Goal: Task Accomplishment & Management: Use online tool/utility

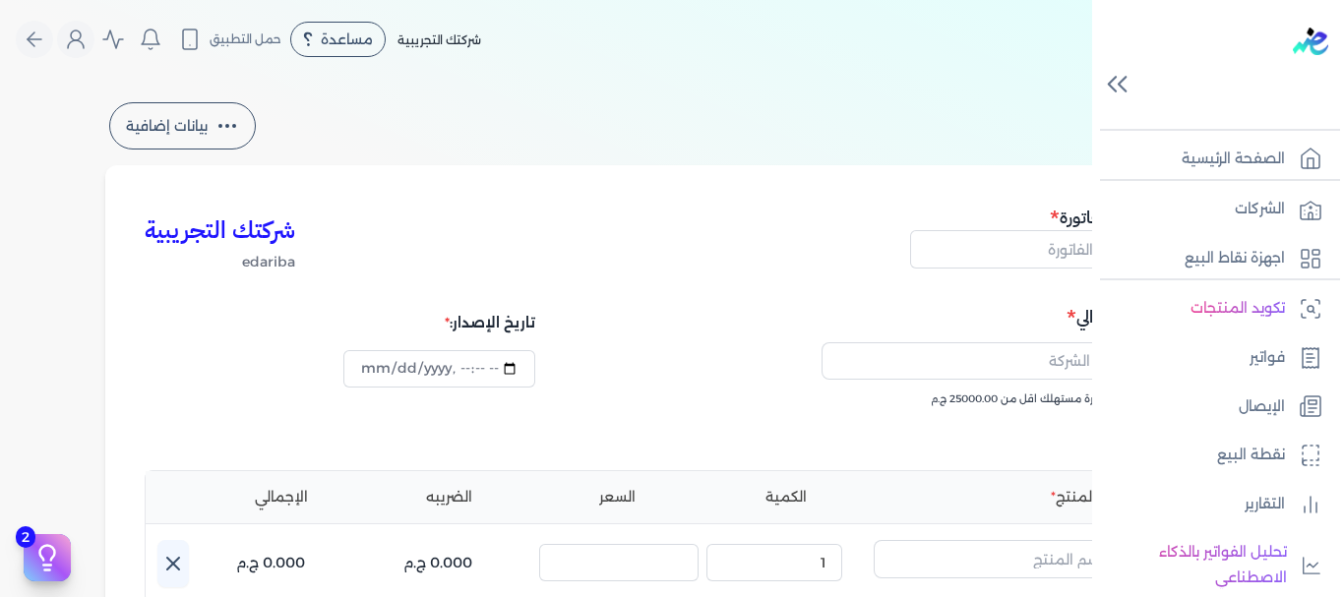
select select "EGP"
select select "B"
select select "EGS"
click at [1291, 155] on link "الصفحة الرئيسية" at bounding box center [1212, 159] width 240 height 41
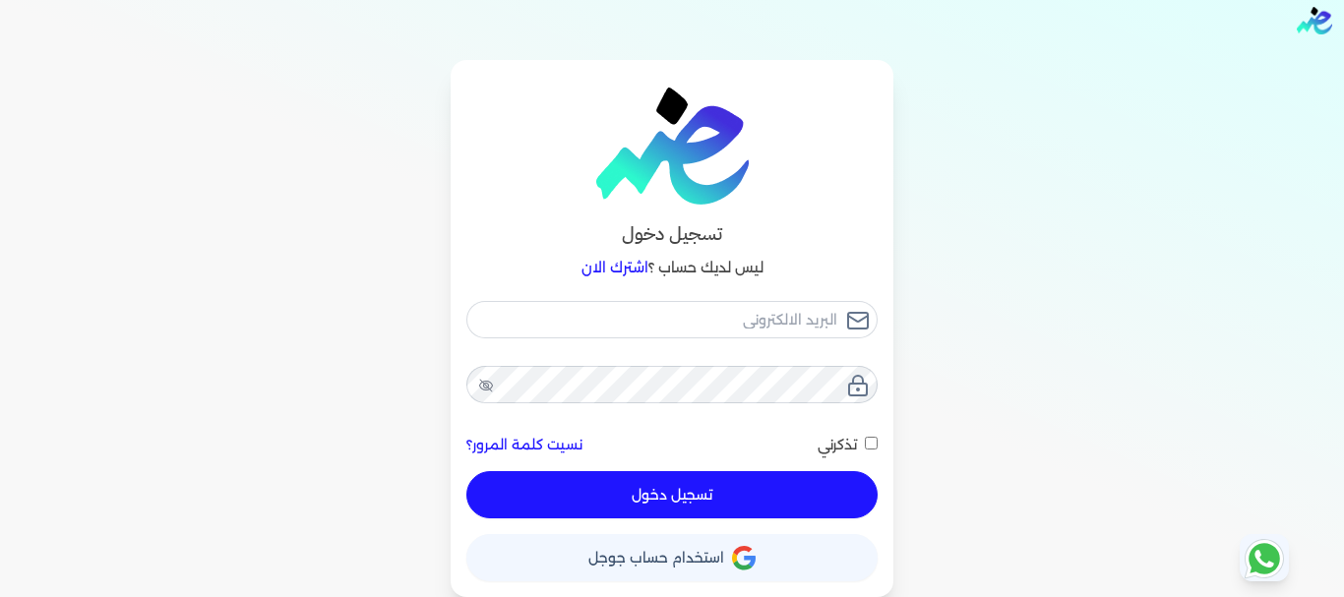
scroll to position [19, 0]
click at [681, 545] on button "حساب استخدام حساب جوجل" at bounding box center [671, 557] width 411 height 47
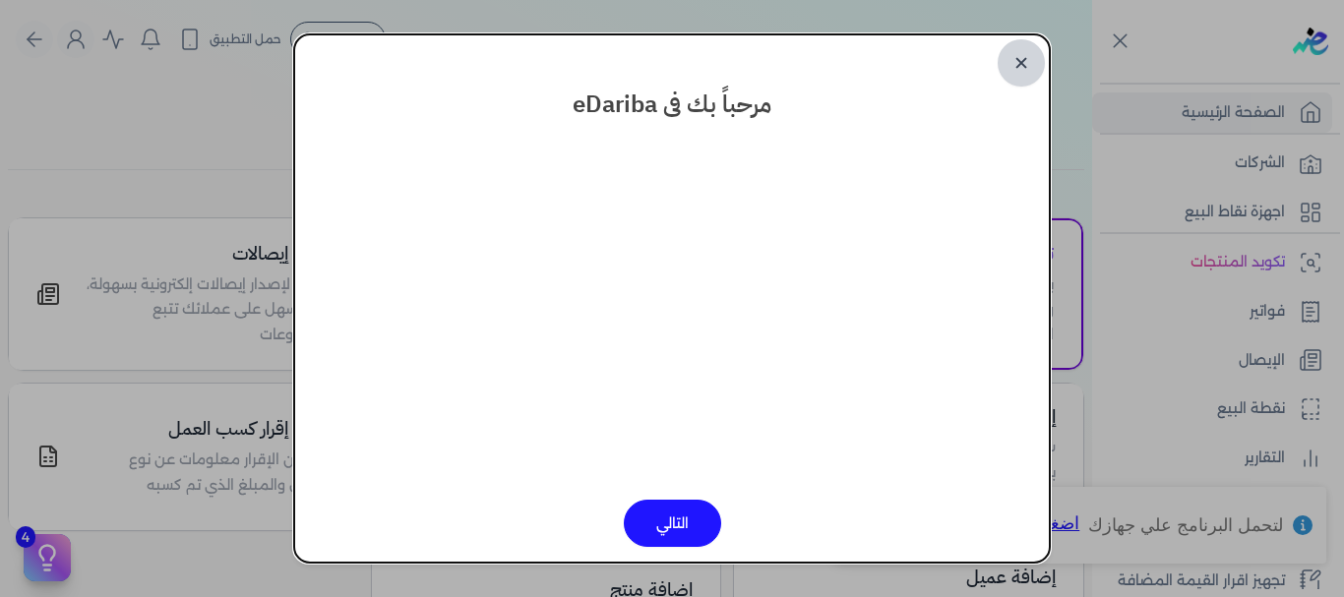
click at [1027, 64] on link "✕" at bounding box center [1021, 62] width 47 height 47
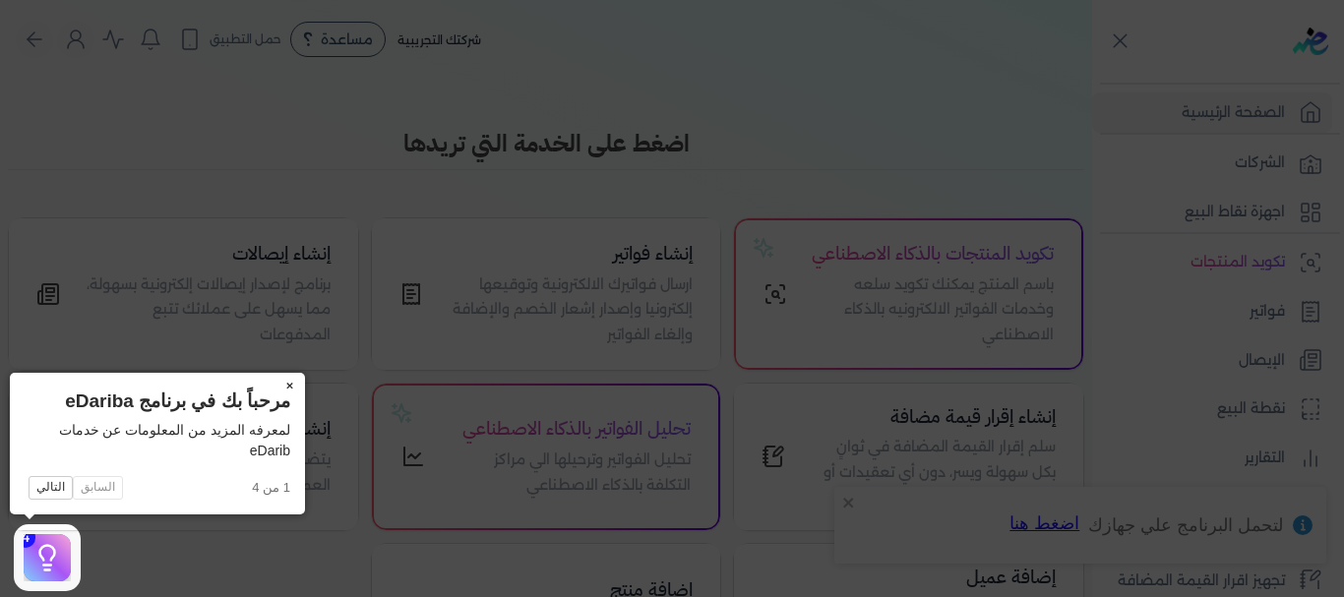
click at [286, 381] on button "×" at bounding box center [289, 387] width 31 height 28
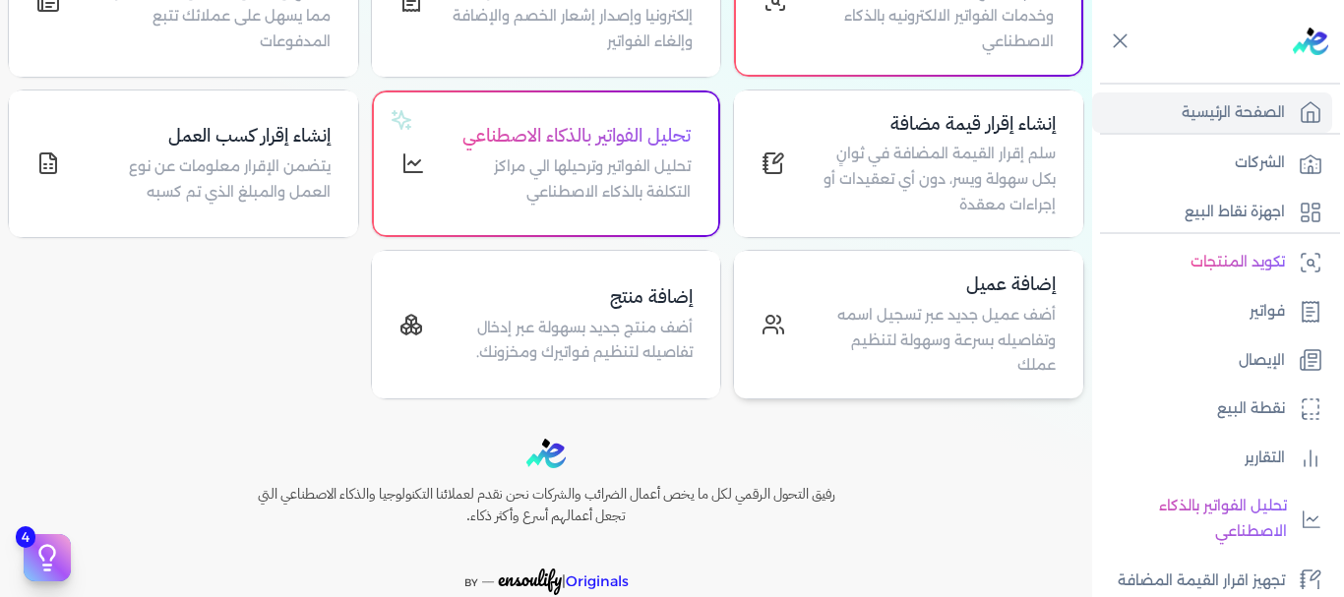
scroll to position [295, 0]
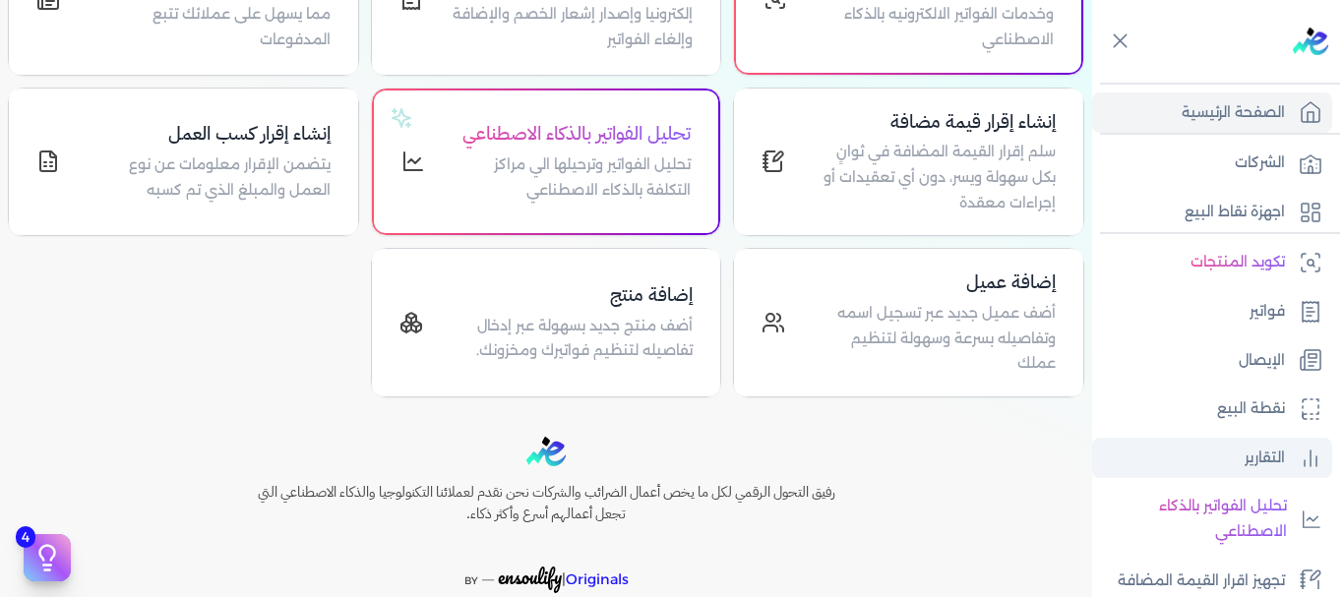
click at [1267, 451] on p "التقارير" at bounding box center [1265, 459] width 40 height 26
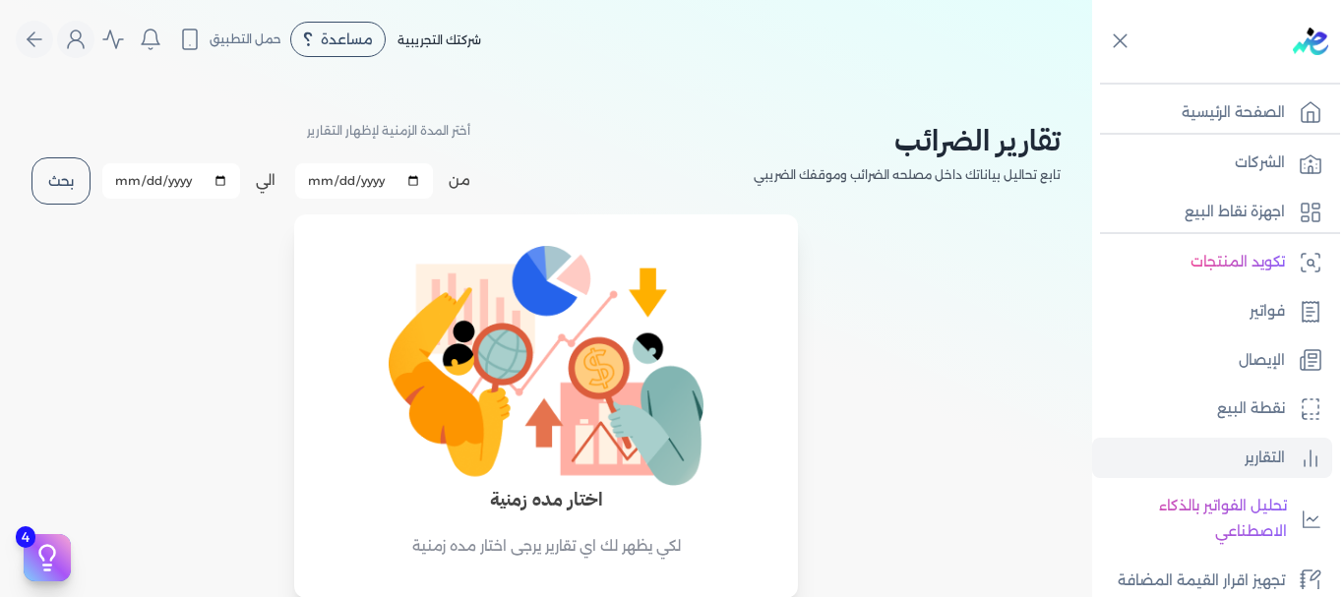
click at [80, 176] on button "بحث" at bounding box center [60, 180] width 59 height 47
click at [169, 176] on input "[DATE]" at bounding box center [171, 180] width 138 height 35
type input "[DATE]"
click at [202, 227] on div "تقارير الضرائب تابع تحاليل بياناتك داخل مصلحه الضرائب وموقفك الضريبي أختر المدة…" at bounding box center [546, 339] width 1092 height 520
click at [65, 178] on button "بحث" at bounding box center [60, 180] width 59 height 47
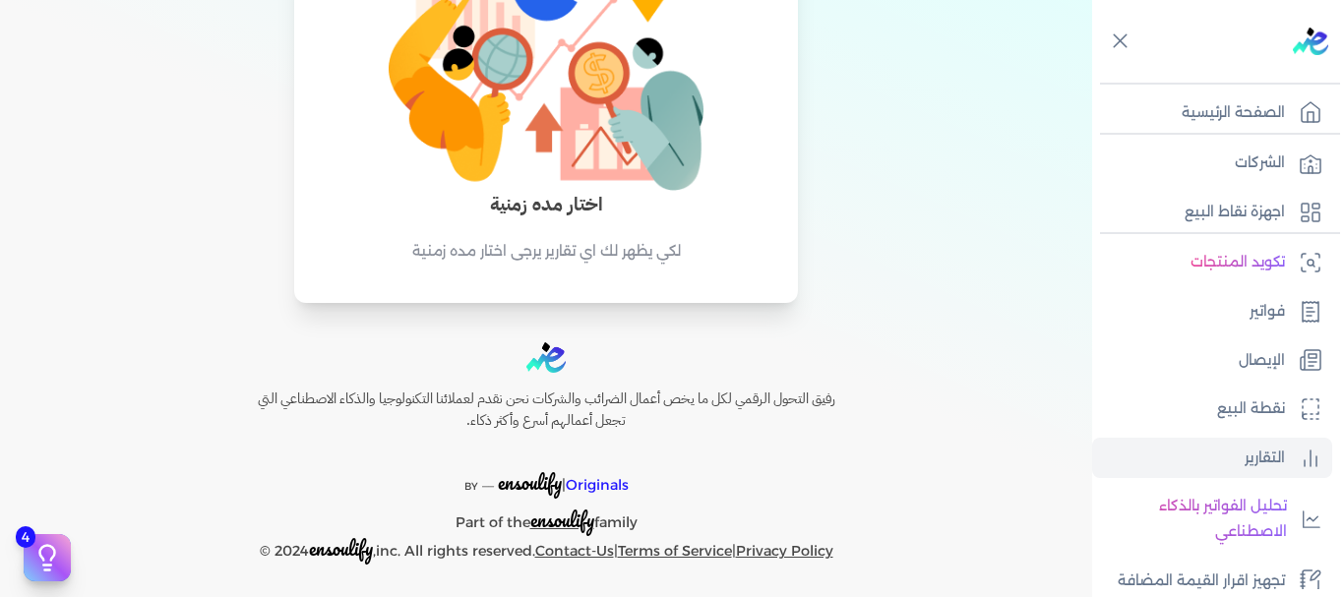
scroll to position [301, 0]
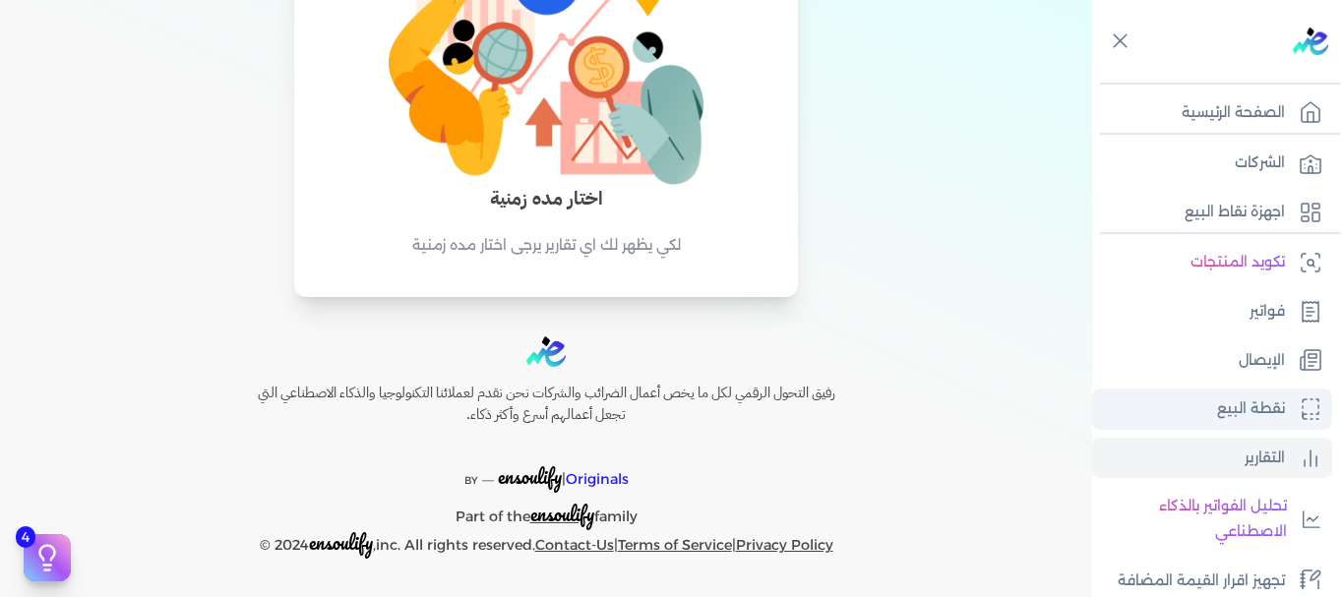
click at [1231, 409] on p "نقطة البيع" at bounding box center [1251, 410] width 68 height 26
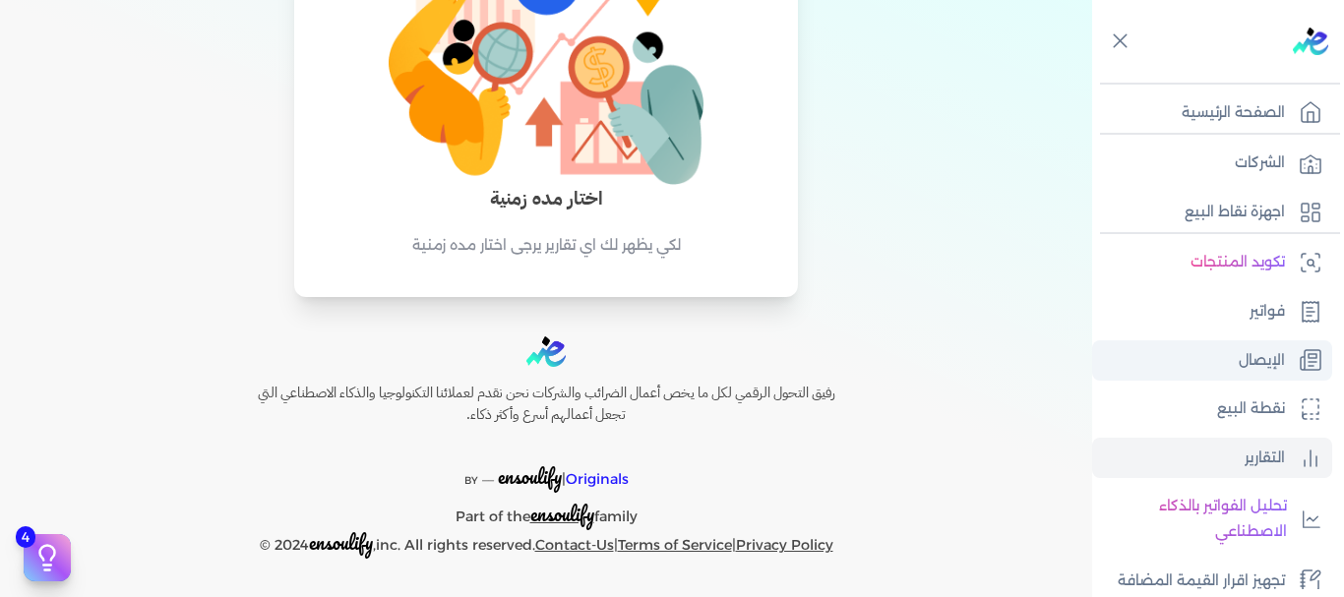
select select
select select "EGP"
select select "EGS"
select select "B"
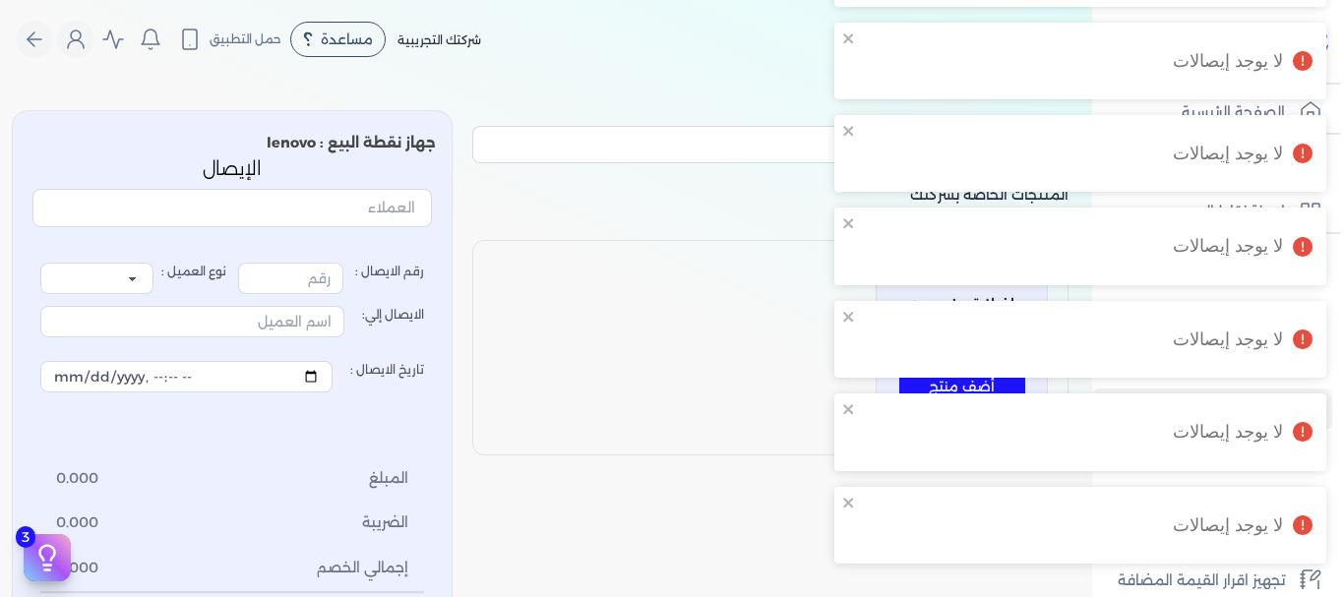
type input "1"
select select "P"
type input "عميل نقدي"
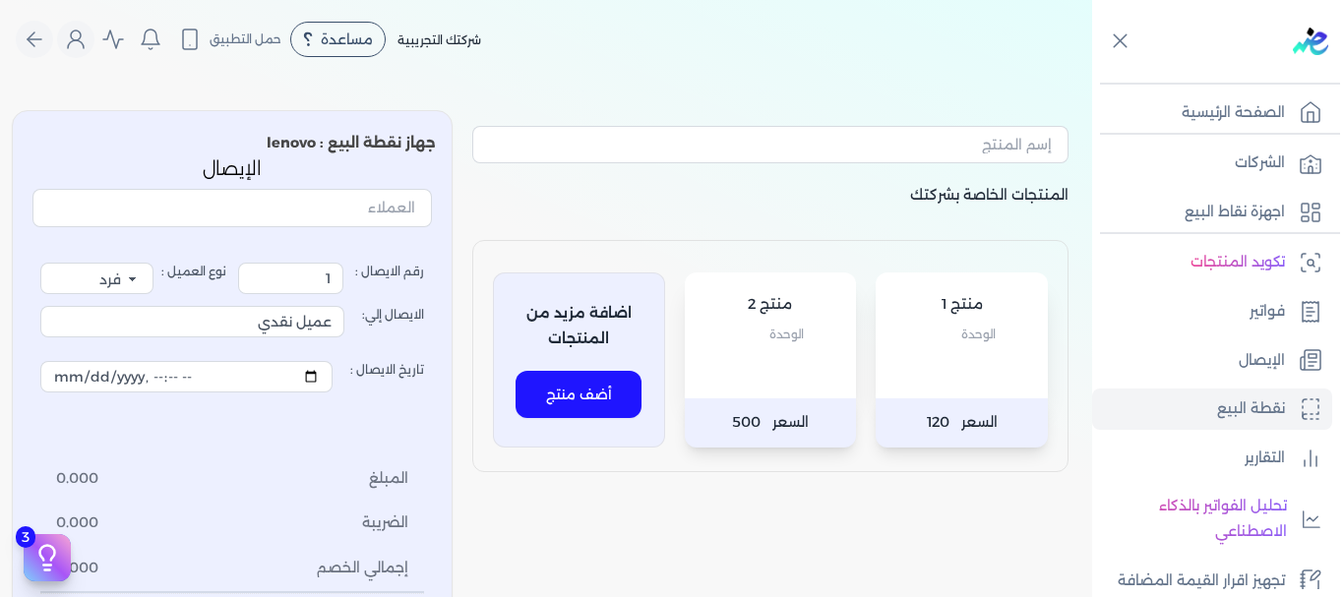
click at [1266, 339] on ul "تكويد المنتجات فواتير الإيصال نقطة البيع التقارير تحليل الفواتير بالذكاء الاصطن…" at bounding box center [1212, 445] width 240 height 407
click at [1266, 342] on link "الإيصال" at bounding box center [1212, 361] width 240 height 41
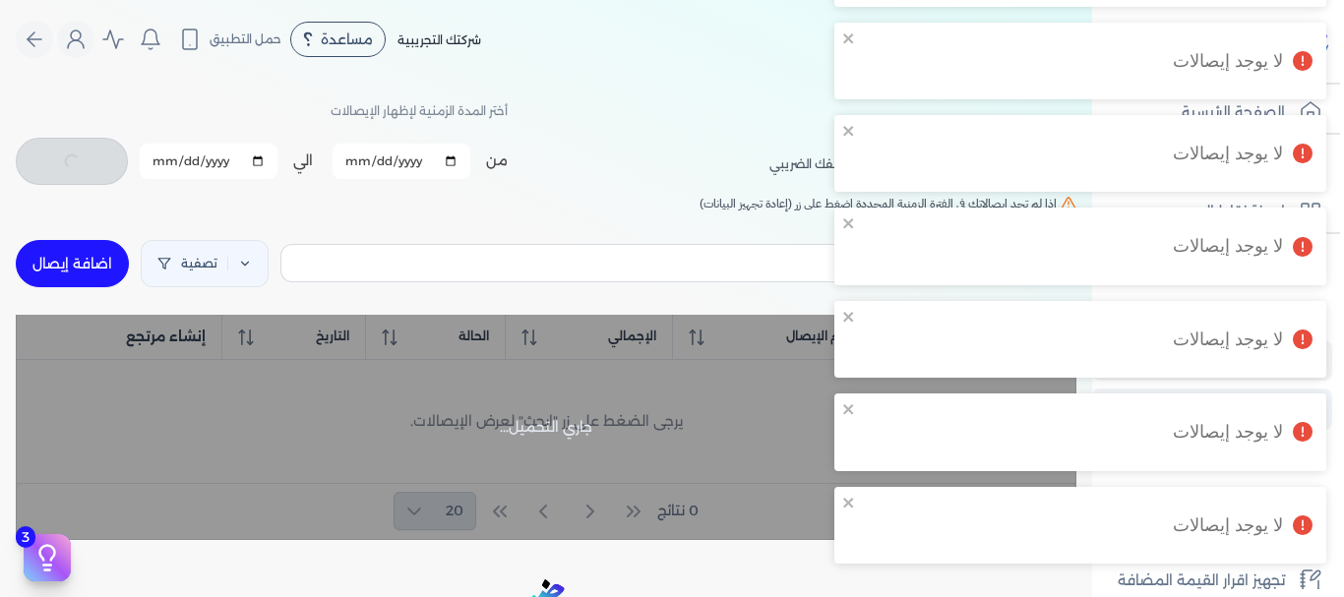
checkbox input "false"
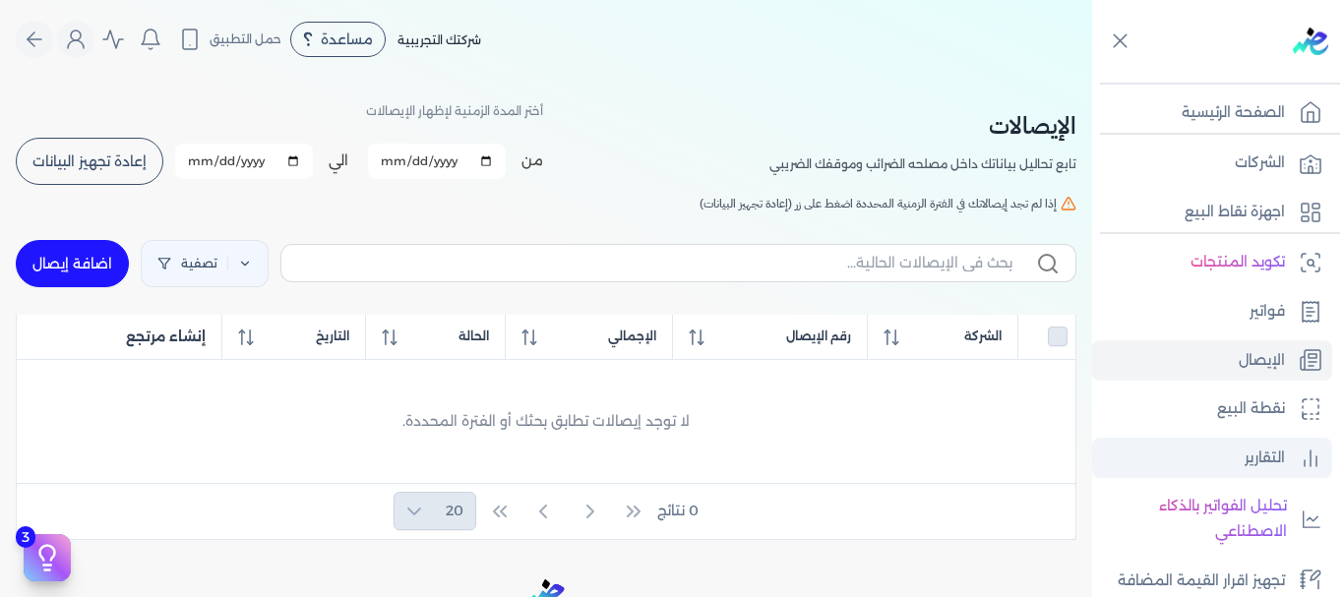
click at [1219, 470] on link "التقارير" at bounding box center [1212, 458] width 240 height 41
